Goal: Information Seeking & Learning: Learn about a topic

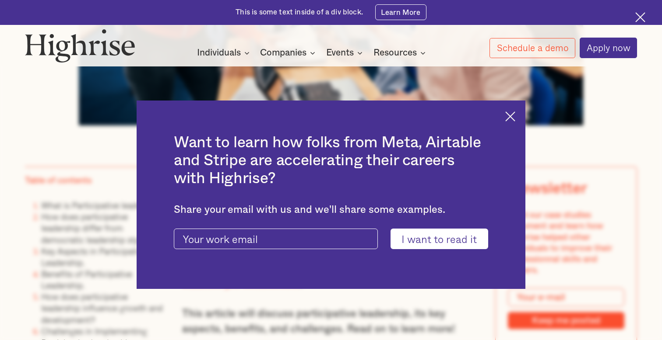
click at [509, 121] on img at bounding box center [510, 117] width 10 height 10
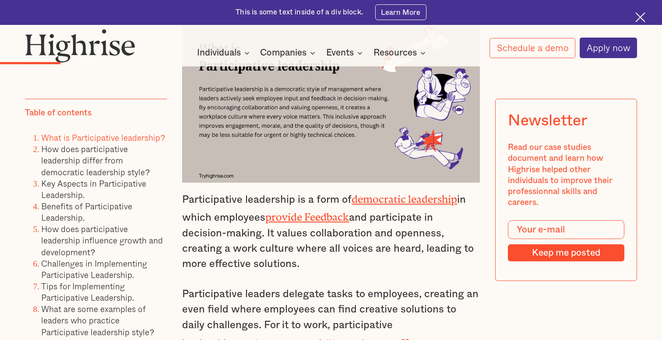
scroll to position [1589, 0]
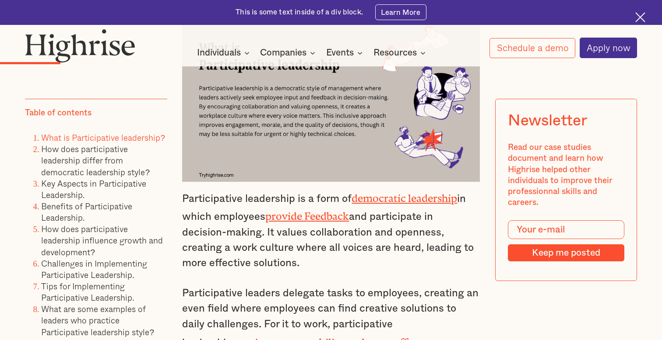
drag, startPoint x: 304, startPoint y: 228, endPoint x: 189, endPoint y: 177, distance: 126.1
click at [189, 189] on p "Participative leadership is a form of democratic leadership in which employees …" at bounding box center [330, 230] width 297 height 83
click at [229, 206] on p "Participative leadership is a form of democratic leadership in which employees …" at bounding box center [330, 230] width 297 height 83
drag, startPoint x: 265, startPoint y: 194, endPoint x: 326, endPoint y: 226, distance: 69.5
click at [327, 227] on p "Participative leadership is a form of democratic leadership in which employees …" at bounding box center [330, 230] width 297 height 83
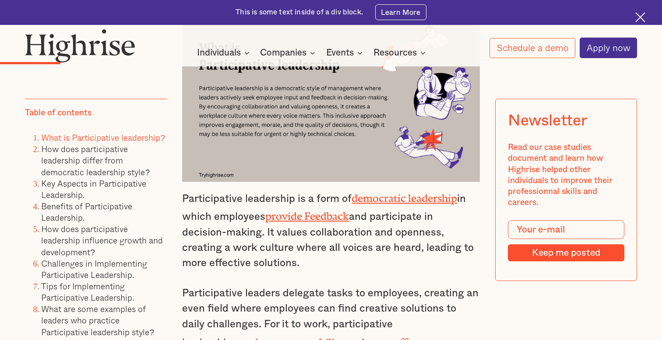
copy p "It values collaboration and openness, creating a work culture where all voices …"
click at [330, 0] on div "This is some text inside of a div block. Learn More" at bounding box center [331, 12] width 662 height 25
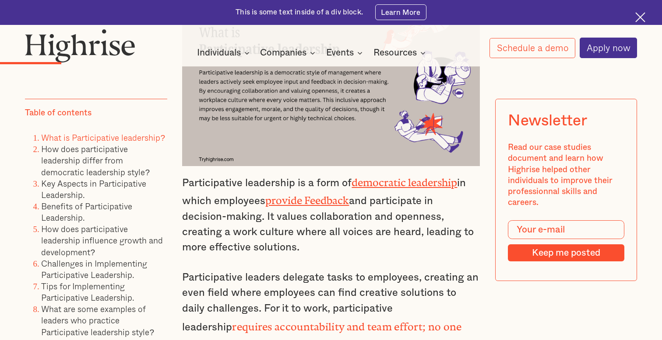
scroll to position [1606, 0]
